Goal: Information Seeking & Learning: Learn about a topic

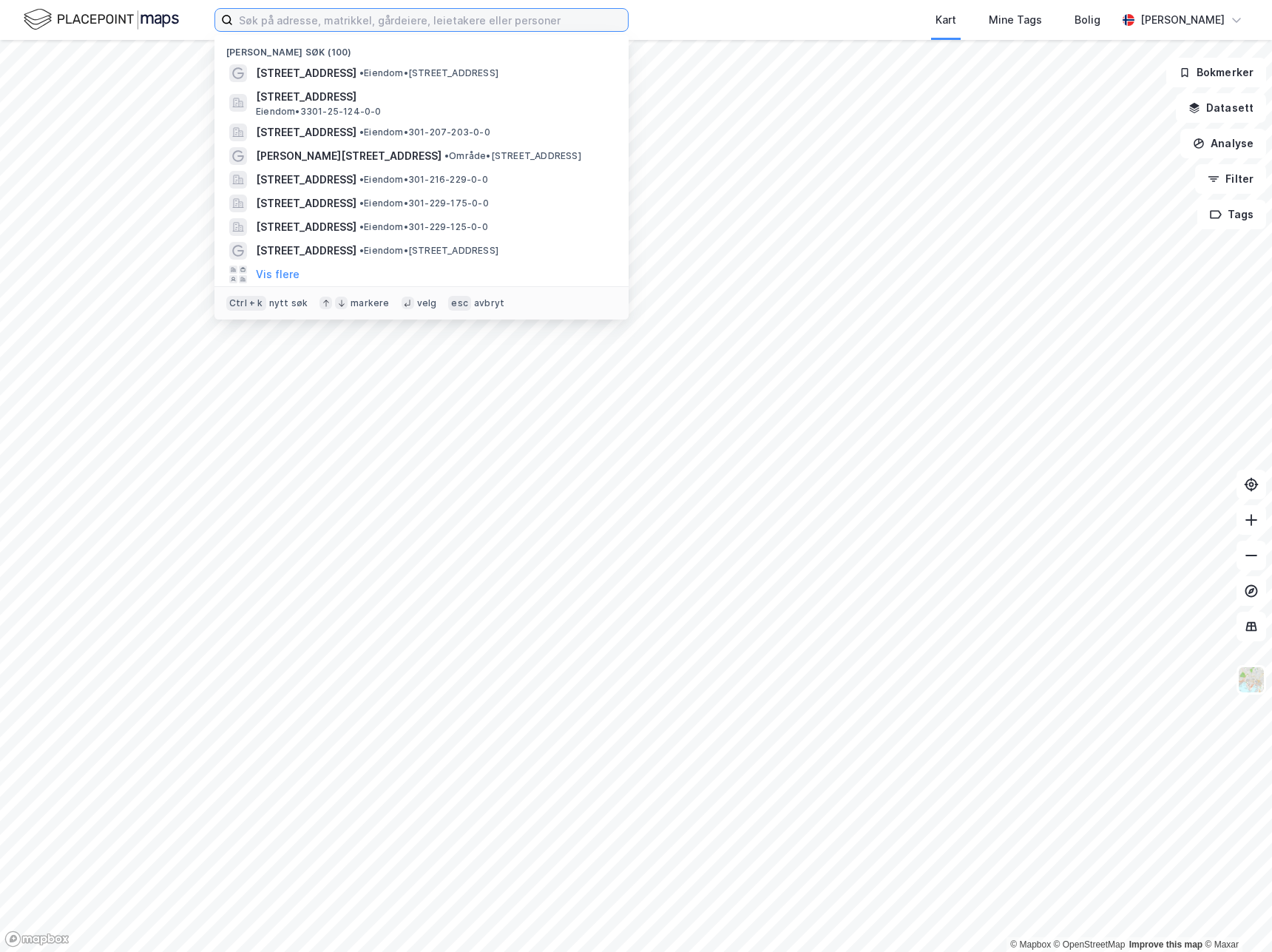
click at [453, 21] on input at bounding box center [430, 20] width 395 height 22
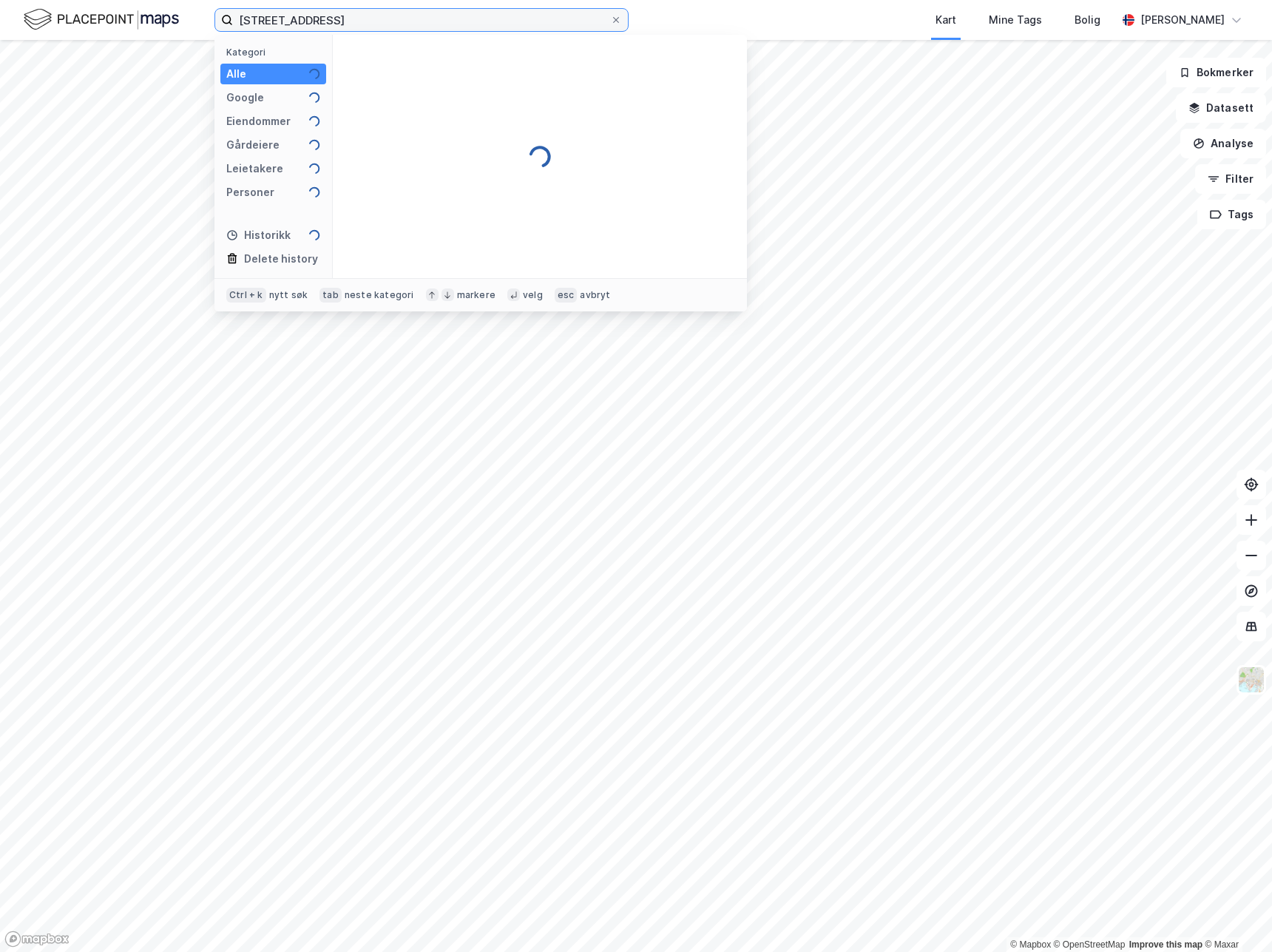
click at [453, 21] on input "[STREET_ADDRESS]" at bounding box center [422, 20] width 377 height 22
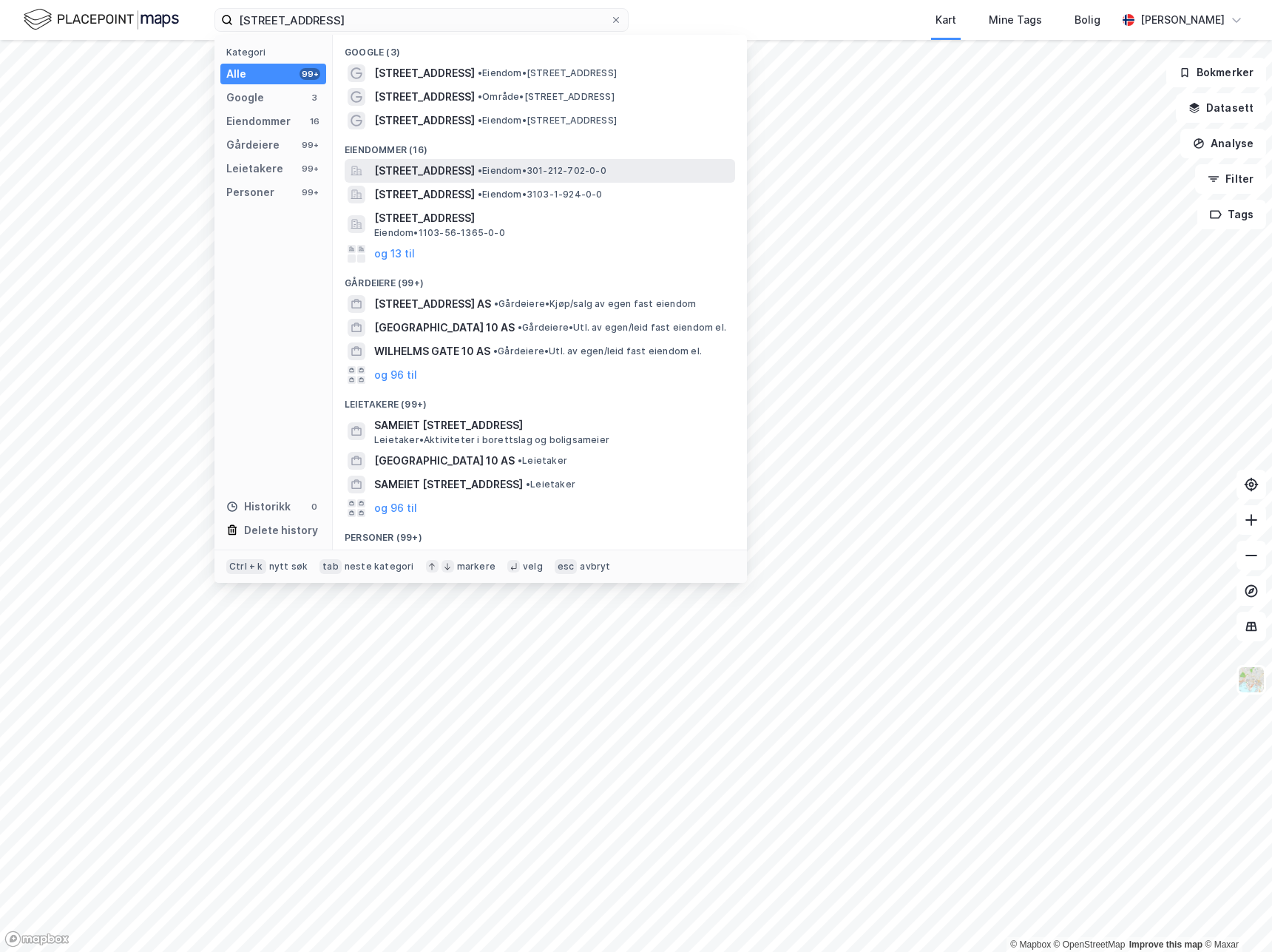
click at [475, 178] on span "[STREET_ADDRESS]" at bounding box center [425, 170] width 101 height 18
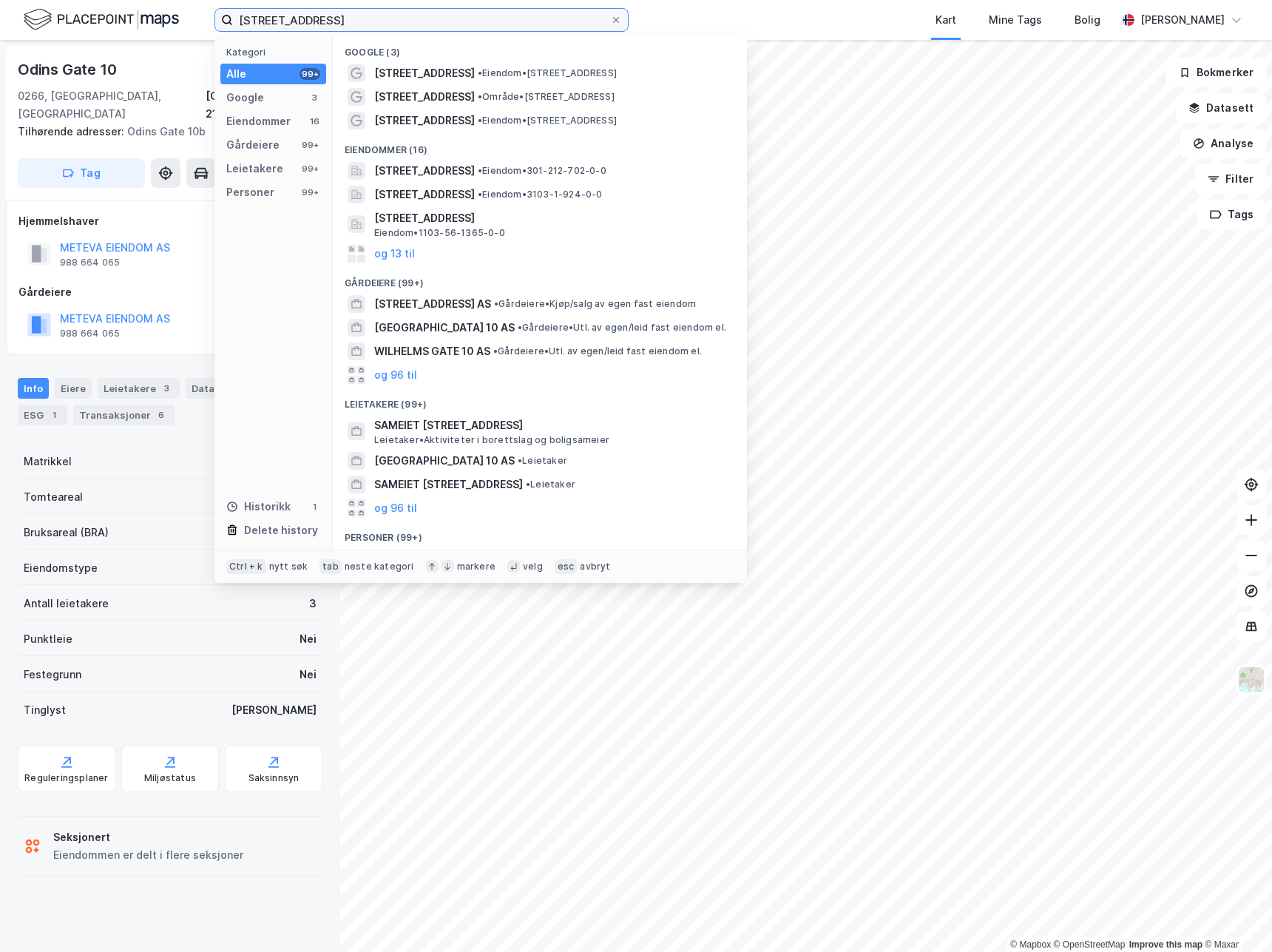
click at [341, 18] on input "[STREET_ADDRESS]" at bounding box center [422, 20] width 377 height 22
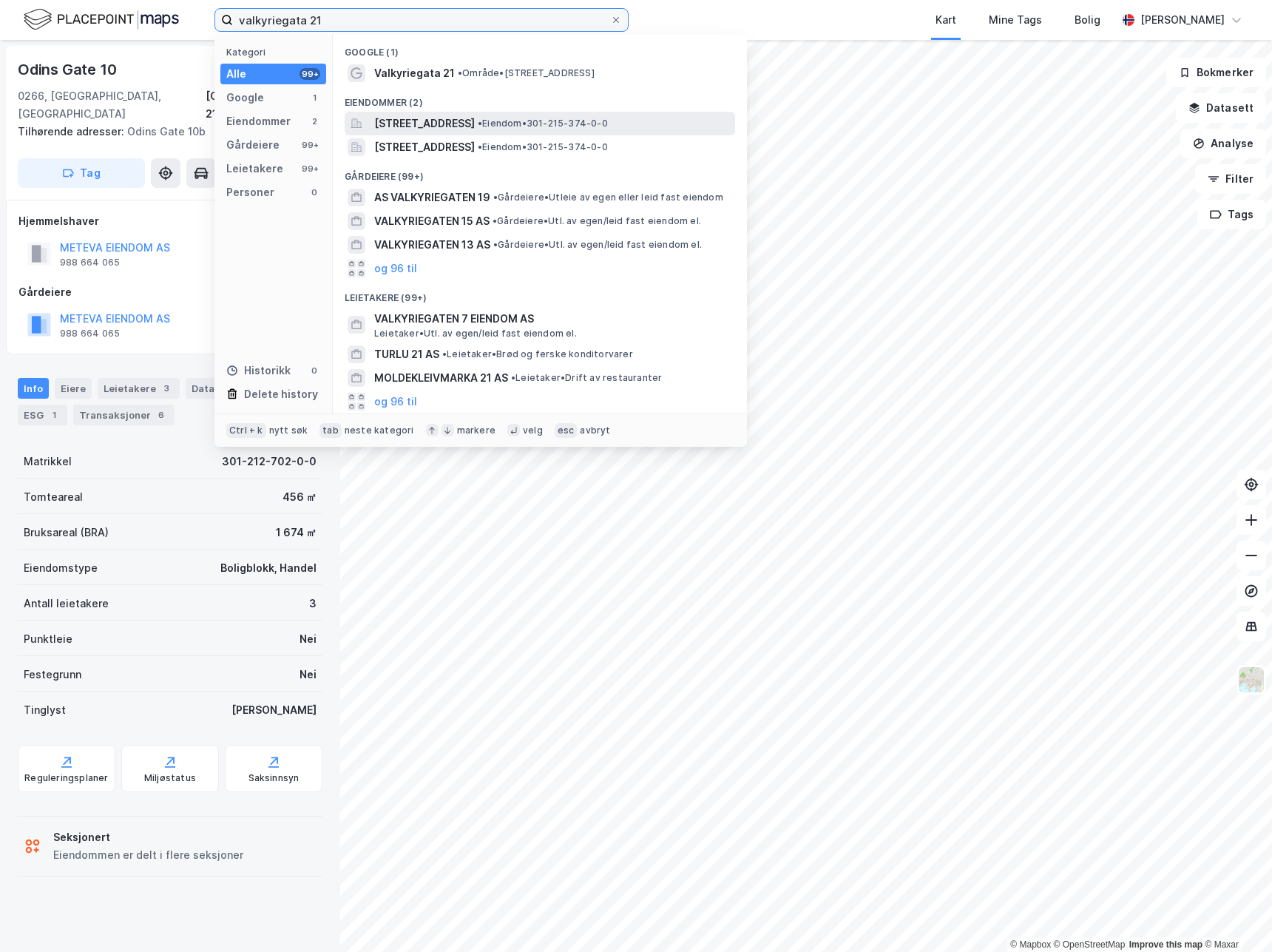
type input "valkyriegata 21"
click at [475, 123] on span "[STREET_ADDRESS]" at bounding box center [425, 123] width 101 height 18
